Goal: Information Seeking & Learning: Learn about a topic

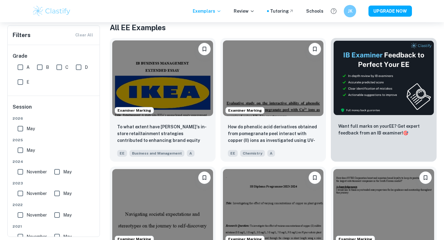
scroll to position [125, 0]
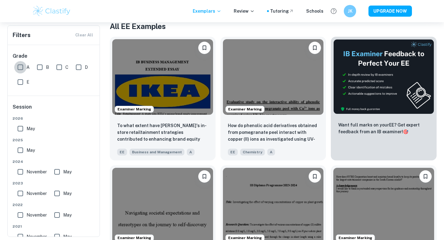
click at [19, 67] on input "A" at bounding box center [20, 67] width 12 height 12
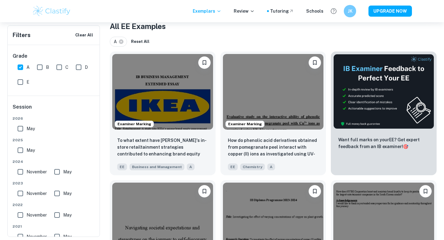
click at [21, 68] on input "A" at bounding box center [20, 67] width 12 height 12
checkbox input "false"
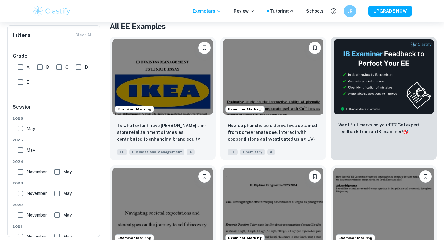
click at [22, 84] on input "E" at bounding box center [20, 82] width 12 height 12
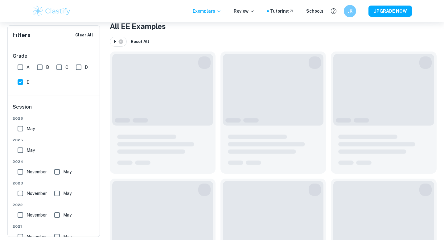
scroll to position [118, 0]
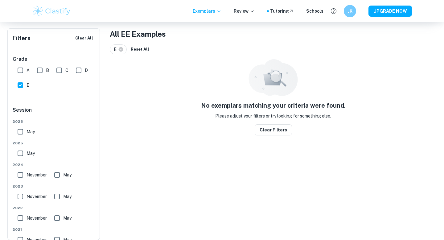
click at [16, 76] on div "E" at bounding box center [24, 83] width 19 height 15
click at [16, 82] on input "E" at bounding box center [20, 85] width 12 height 12
checkbox input "false"
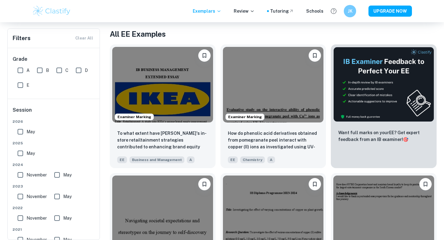
click at [87, 68] on span "D" at bounding box center [86, 70] width 3 height 7
click at [85, 68] on input "D" at bounding box center [78, 70] width 12 height 12
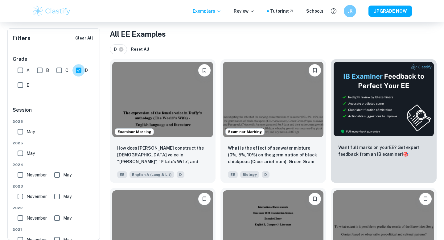
click at [83, 69] on input "D" at bounding box center [78, 70] width 12 height 12
checkbox input "false"
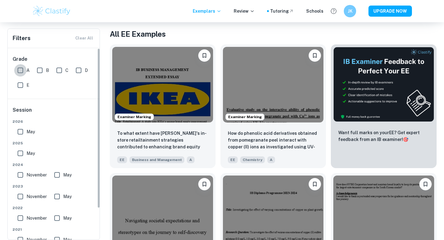
click at [19, 71] on input "A" at bounding box center [20, 70] width 12 height 12
checkbox input "true"
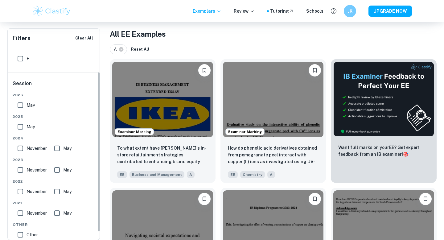
scroll to position [38, 0]
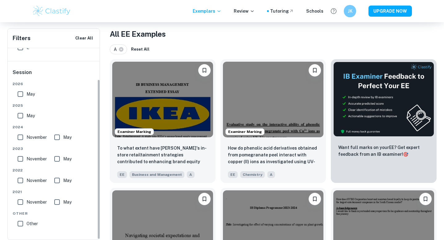
click at [29, 95] on span "May" at bounding box center [30, 94] width 8 height 7
click at [26, 95] on input "May" at bounding box center [20, 94] width 12 height 12
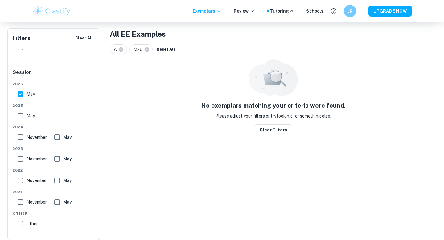
click at [28, 94] on span "May" at bounding box center [30, 94] width 8 height 7
click at [26, 94] on input "May" at bounding box center [20, 94] width 12 height 12
checkbox input "false"
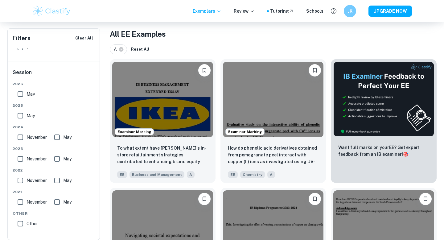
click at [30, 116] on span "May" at bounding box center [30, 115] width 8 height 7
click at [26, 116] on input "May" at bounding box center [20, 115] width 12 height 12
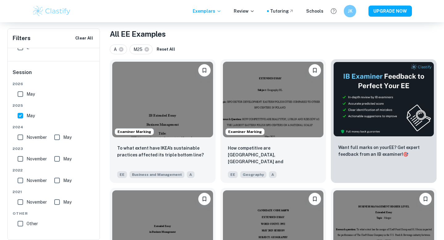
click at [27, 116] on span "May" at bounding box center [30, 115] width 8 height 7
click at [26, 116] on input "May" at bounding box center [20, 115] width 12 height 12
checkbox input "false"
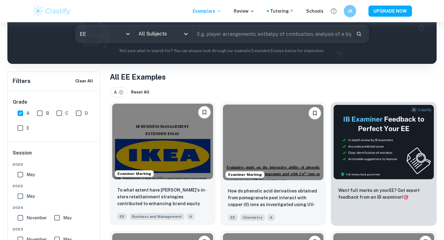
scroll to position [0, 0]
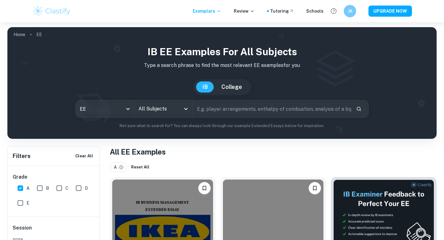
click at [156, 102] on div "All Subjects" at bounding box center [163, 108] width 58 height 17
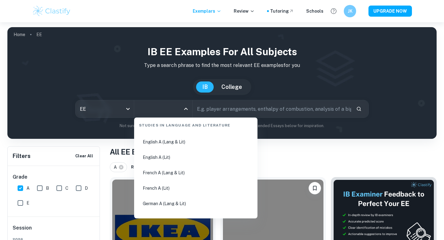
scroll to position [91, 0]
click at [185, 145] on li "English A (Lang & Lit)" at bounding box center [195, 141] width 118 height 14
type input "English A (Lang & Lit)"
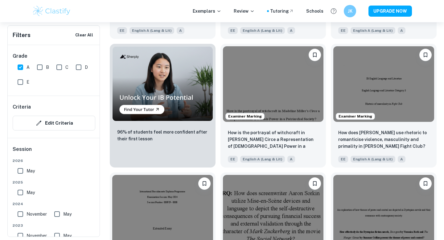
scroll to position [402, 0]
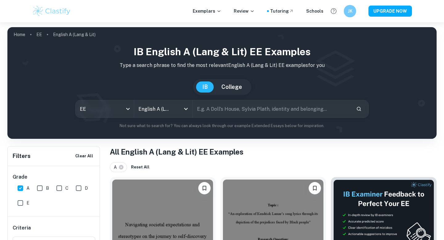
click at [256, 109] on input "text" at bounding box center [272, 108] width 158 height 17
type input "s"
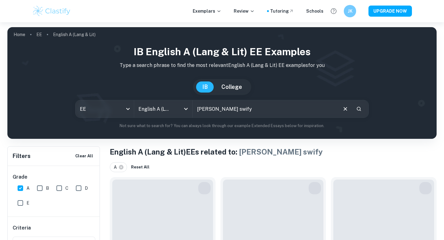
click at [275, 112] on input "taylor swify" at bounding box center [265, 108] width 144 height 17
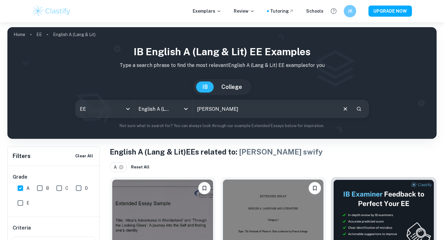
type input "[PERSON_NAME]"
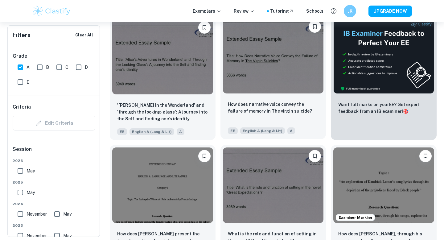
scroll to position [125, 0]
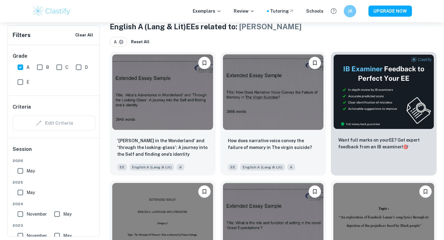
click at [121, 43] on icon at bounding box center [121, 42] width 5 height 5
checkbox input "false"
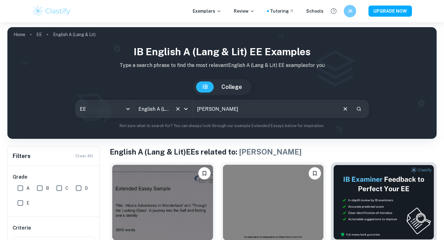
click at [186, 106] on icon "Open" at bounding box center [185, 108] width 7 height 7
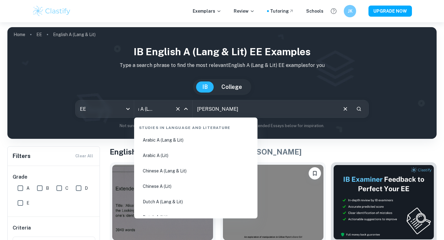
scroll to position [24, 0]
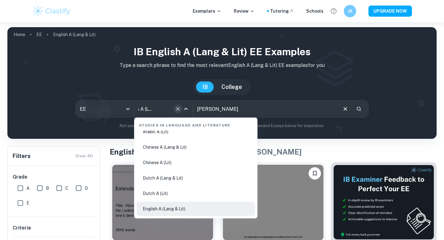
click at [178, 108] on icon "Clear" at bounding box center [178, 109] width 4 height 4
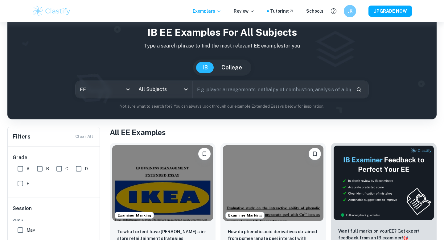
scroll to position [24, 0]
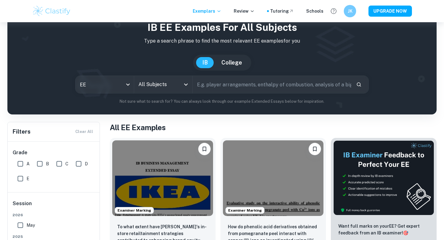
click at [225, 90] on input "text" at bounding box center [272, 84] width 158 height 17
type input "[PERSON_NAME]"
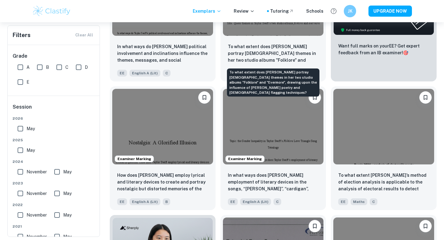
scroll to position [219, 0]
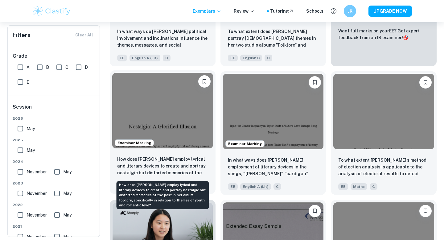
click at [200, 161] on p "How does [PERSON_NAME] employ lyrical and literary devices to create and portra…" at bounding box center [162, 166] width 91 height 21
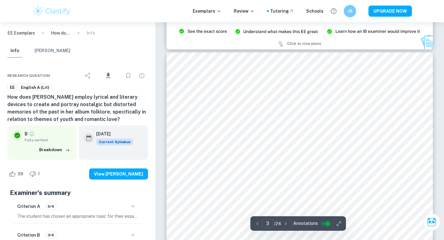
scroll to position [819, 0]
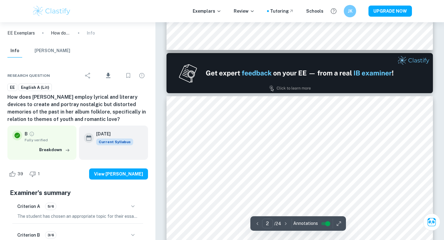
type input "1"
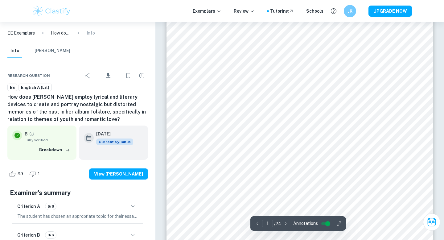
scroll to position [62, 0]
